Goal: Transaction & Acquisition: Obtain resource

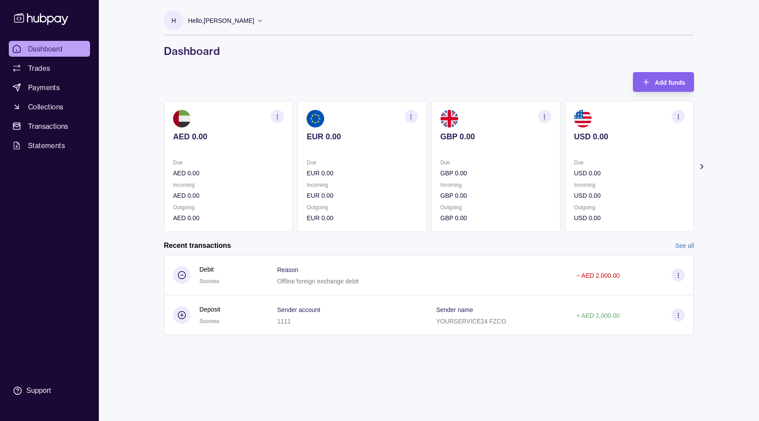
click at [690, 245] on link "See all" at bounding box center [684, 246] width 19 height 10
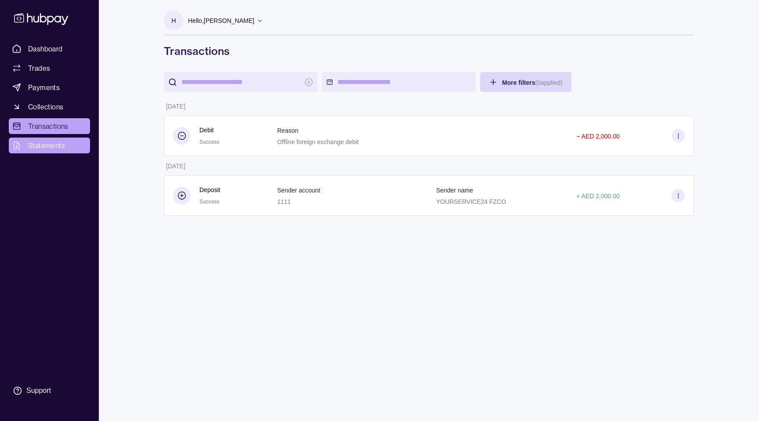
click at [44, 147] on span "Statements" at bounding box center [46, 145] width 37 height 11
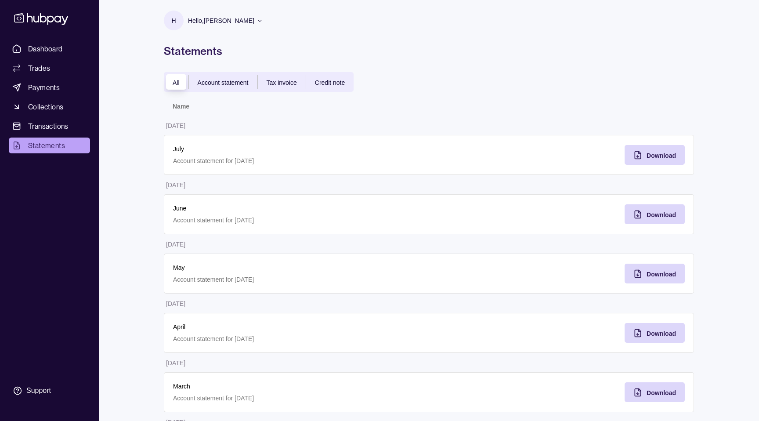
scroll to position [69, 0]
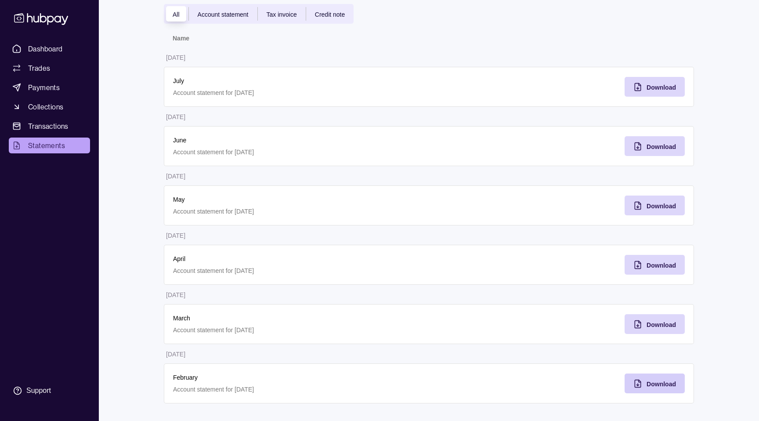
click at [656, 382] on span "Download" at bounding box center [660, 383] width 29 height 7
click at [655, 328] on div "Download" at bounding box center [660, 324] width 29 height 11
click at [659, 270] on div "Download" at bounding box center [648, 265] width 56 height 20
click at [653, 202] on span "Download" at bounding box center [660, 205] width 29 height 7
click at [487, 171] on table "Name [DATE] July Account statement for [DATE] Download [DATE] June Account stat…" at bounding box center [429, 215] width 530 height 375
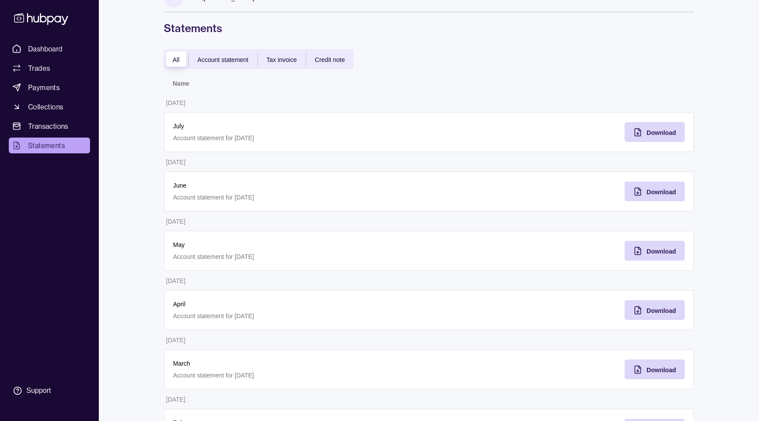
scroll to position [0, 0]
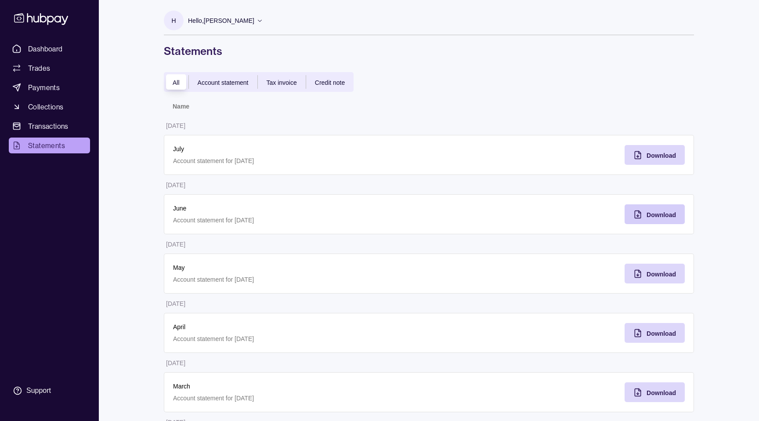
click at [663, 209] on div "Download" at bounding box center [648, 214] width 56 height 20
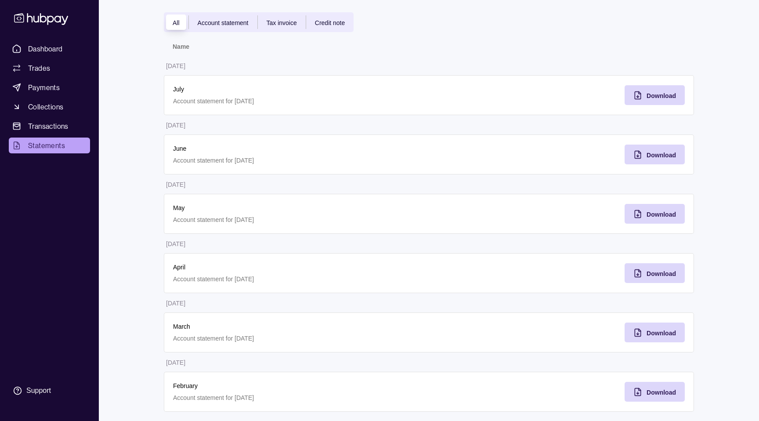
scroll to position [65, 0]
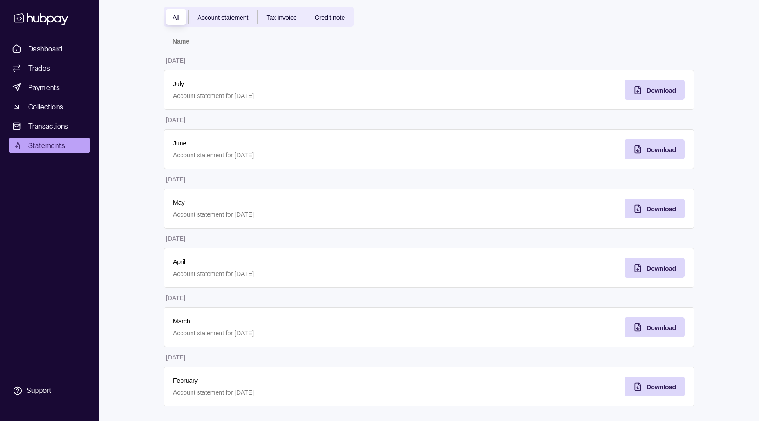
click at [518, 159] on div "Download" at bounding box center [561, 149] width 265 height 40
click at [663, 97] on div "Download" at bounding box center [648, 90] width 56 height 20
